Goal: Find specific page/section: Find specific page/section

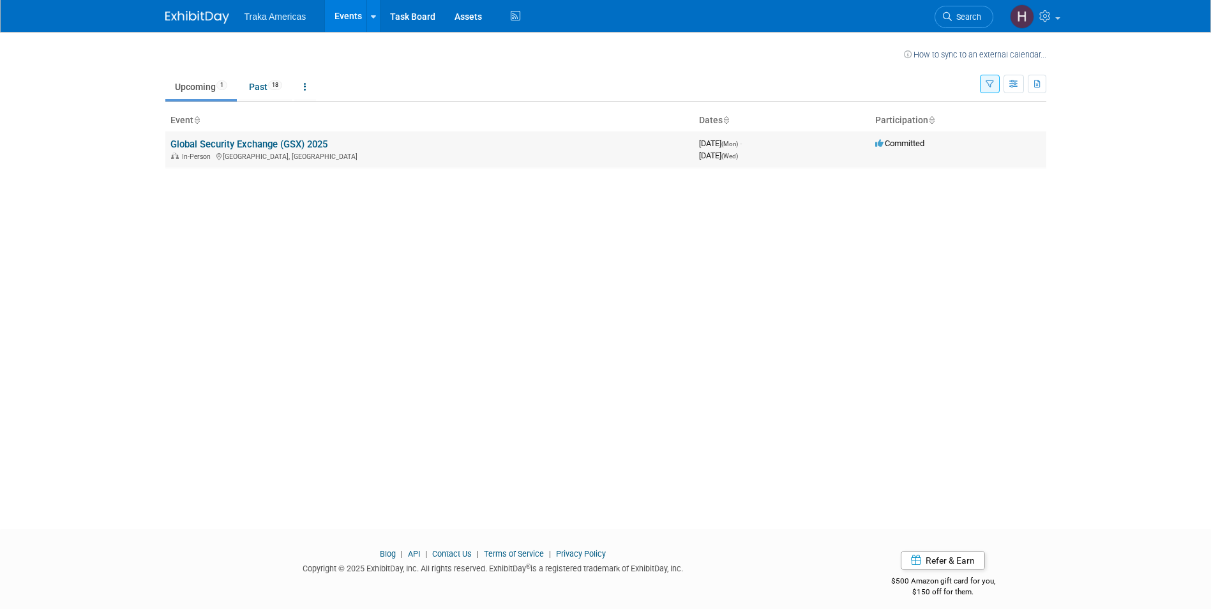
click at [312, 143] on link "Global Security Exchange (GSX) 2025" at bounding box center [248, 143] width 157 height 11
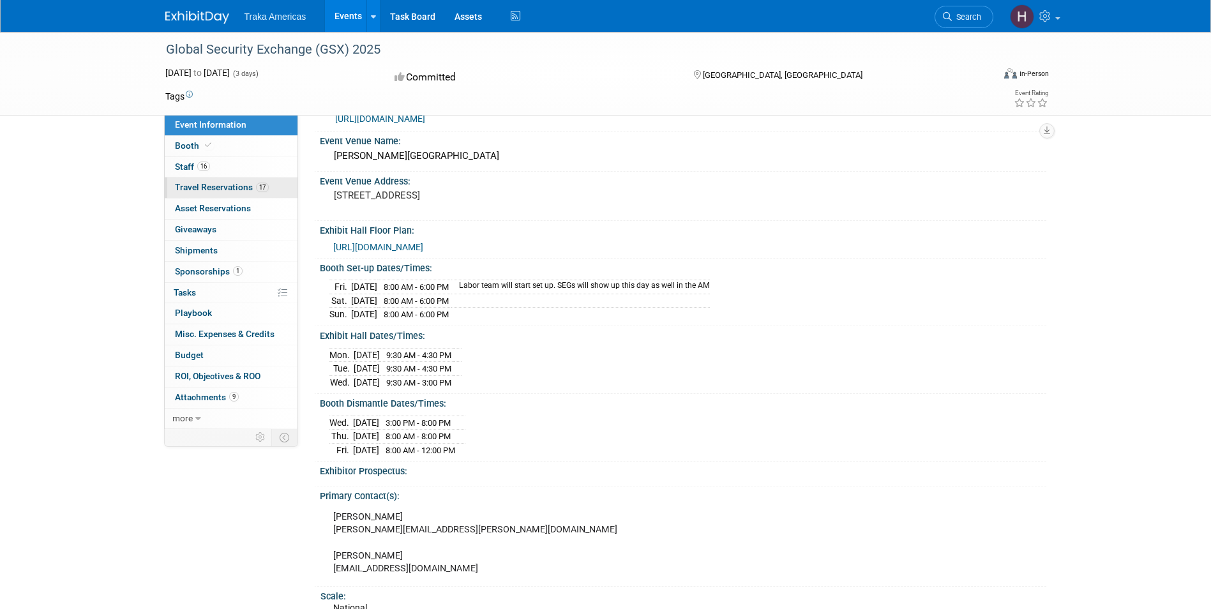
scroll to position [64, 0]
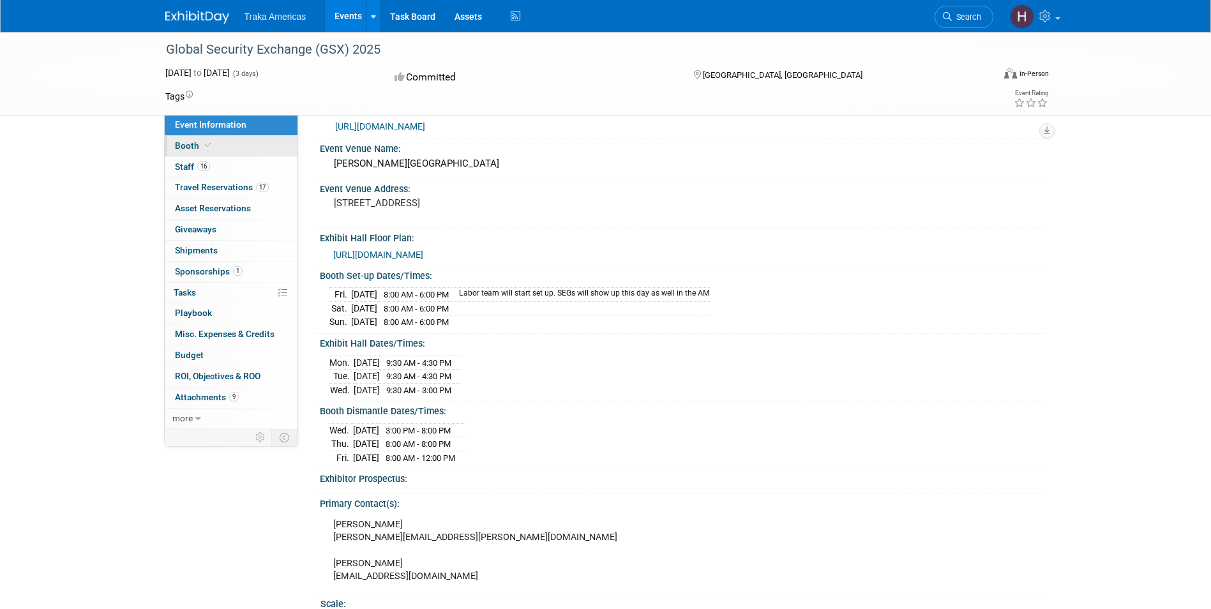
click at [233, 146] on link "Booth" at bounding box center [231, 146] width 133 height 20
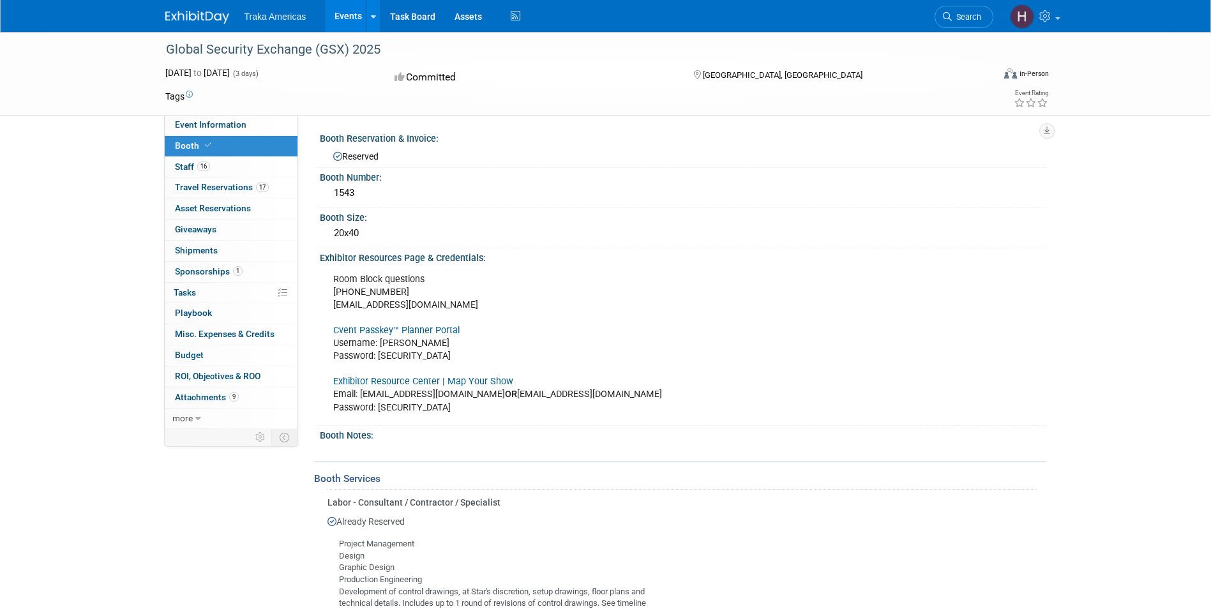
drag, startPoint x: 334, startPoint y: 232, endPoint x: 365, endPoint y: 235, distance: 30.7
click at [365, 235] on div "20x40" at bounding box center [682, 233] width 707 height 20
drag, startPoint x: 365, startPoint y: 235, endPoint x: 565, endPoint y: 205, distance: 202.0
click at [565, 204] on div "1543" at bounding box center [683, 193] width 726 height 21
drag, startPoint x: 362, startPoint y: 230, endPoint x: 334, endPoint y: 232, distance: 28.1
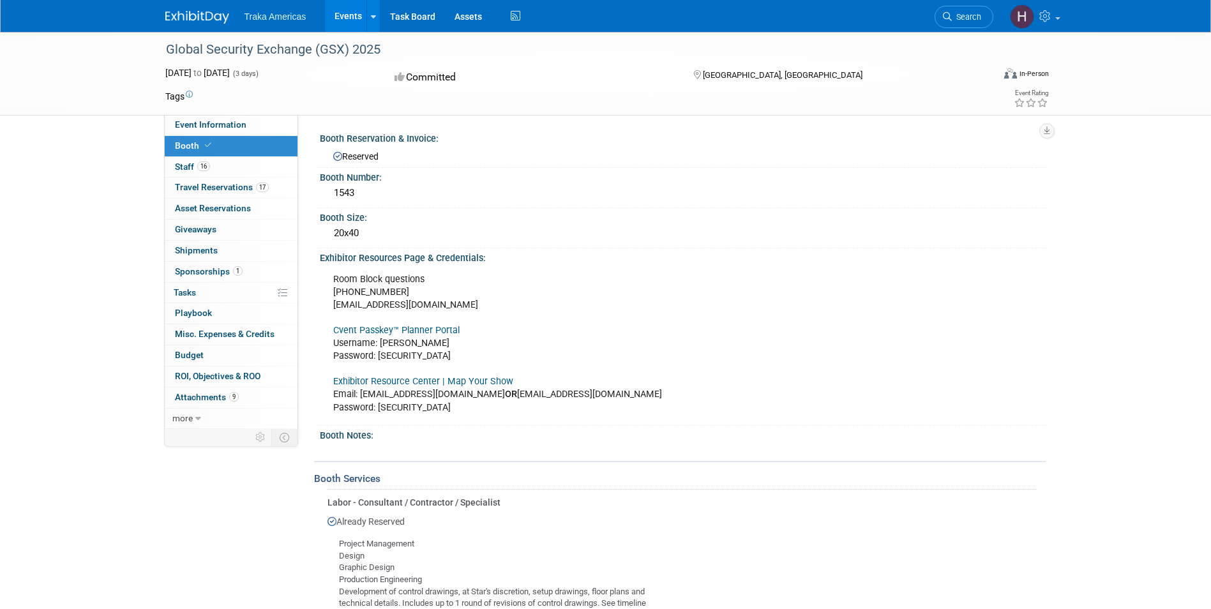
click at [334, 232] on div "20x40" at bounding box center [682, 233] width 707 height 20
copy div "20x40"
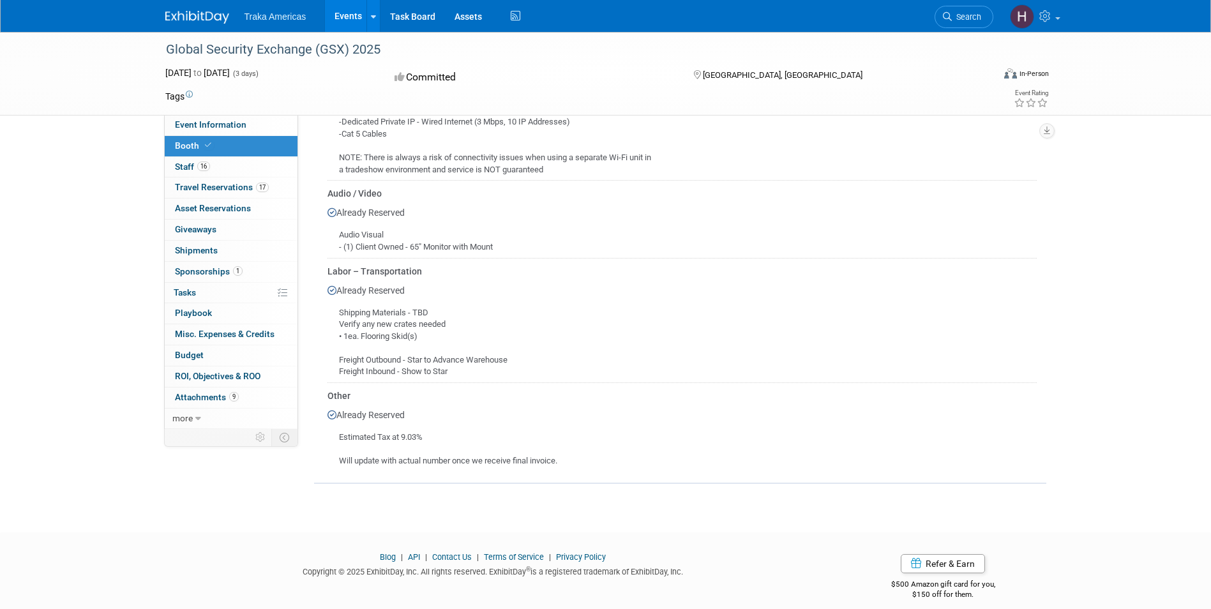
scroll to position [1694, 0]
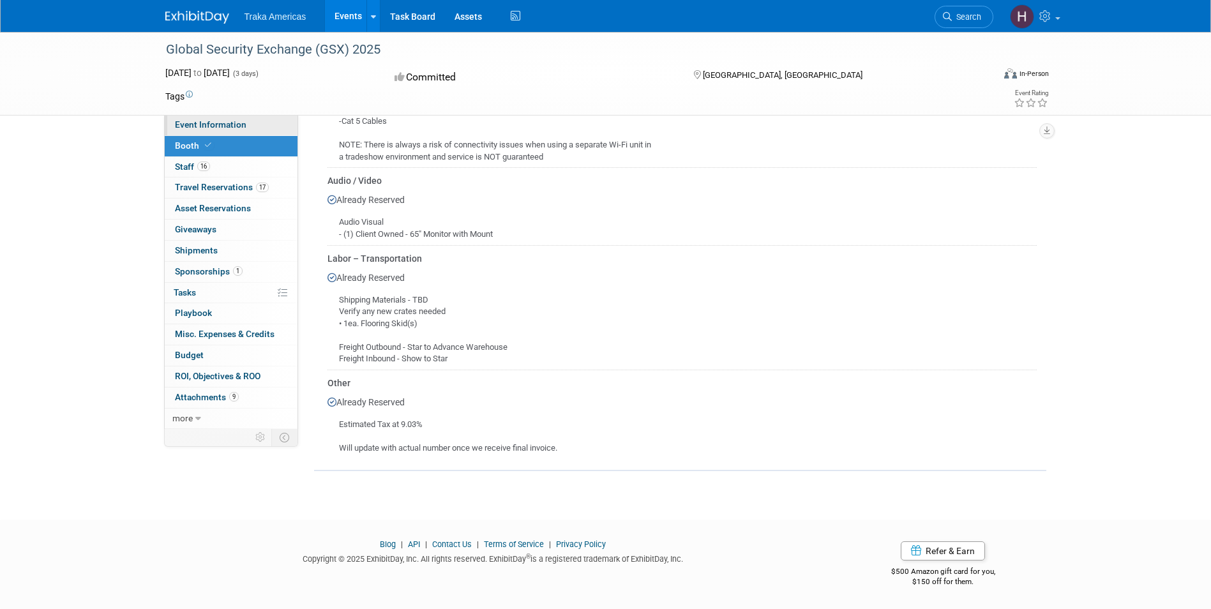
click at [241, 126] on span "Event Information" at bounding box center [210, 124] width 71 height 10
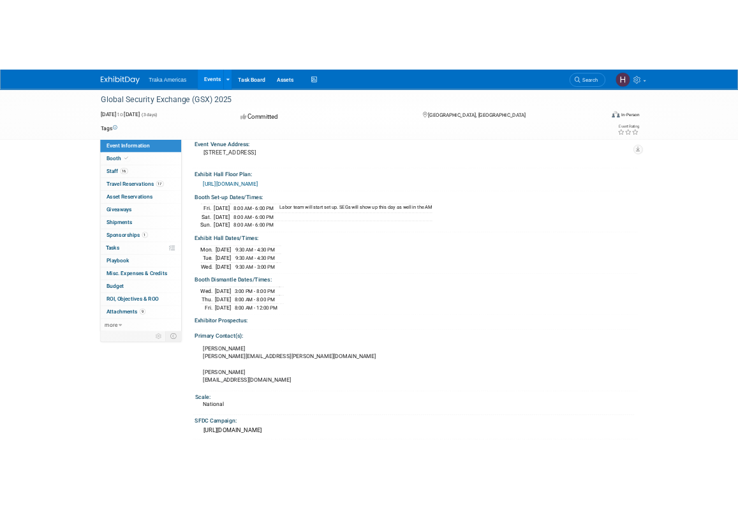
scroll to position [128, 0]
